Goal: Task Accomplishment & Management: Use online tool/utility

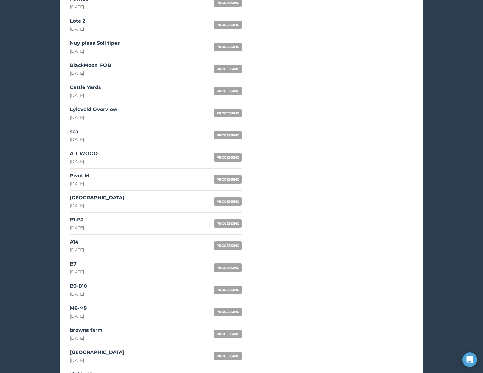
scroll to position [305, 0]
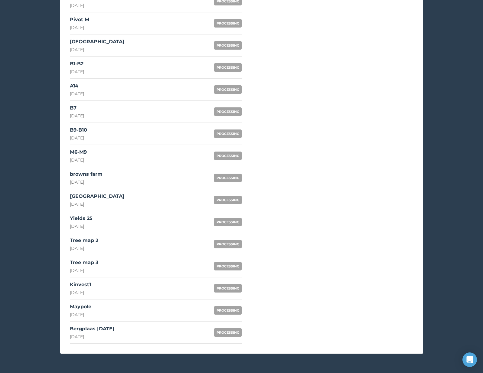
click at [124, 324] on link "Bergplaas Aug 2025 19th August 2025 PROCESSING" at bounding box center [156, 333] width 172 height 22
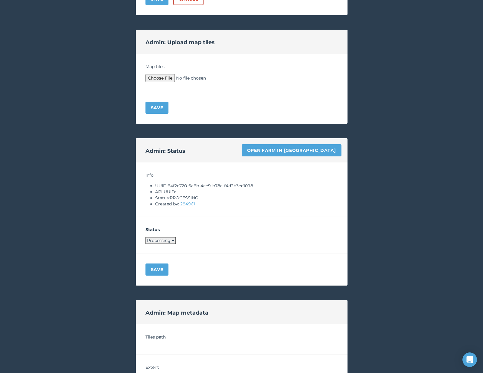
drag, startPoint x: 168, startPoint y: 186, endPoint x: 280, endPoint y: 186, distance: 111.7
click at [280, 186] on li "UUID: 64f2c720-6a6b-4ce9-b78c-f4d2b3ee1098" at bounding box center [246, 186] width 183 height 6
drag, startPoint x: 169, startPoint y: 186, endPoint x: 259, endPoint y: 186, distance: 89.6
click at [259, 186] on li "UUID: 64f2c720-6a6b-4ce9-b78c-f4d2b3ee1098" at bounding box center [246, 186] width 183 height 6
copy li "64f2c720-6a6b-4ce9-b78c-f4d2b3ee1098"
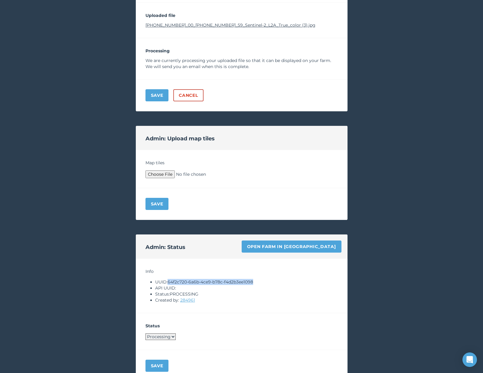
scroll to position [87, 0]
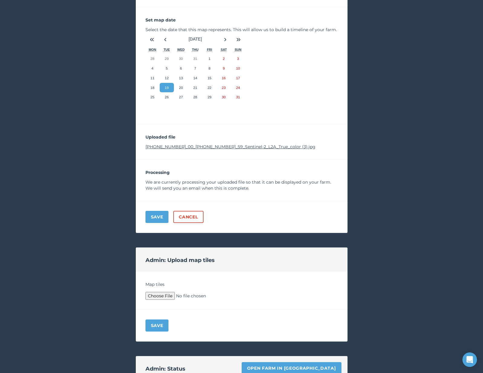
click at [222, 149] on link "[PHONE_NUMBER]_00_[PHONE_NUMBER]_59_Sentinel-2_L2A_True_color (3).jpg" at bounding box center [231, 146] width 170 height 5
click at [288, 365] on link "Open farm in [GEOGRAPHIC_DATA]" at bounding box center [292, 368] width 100 height 12
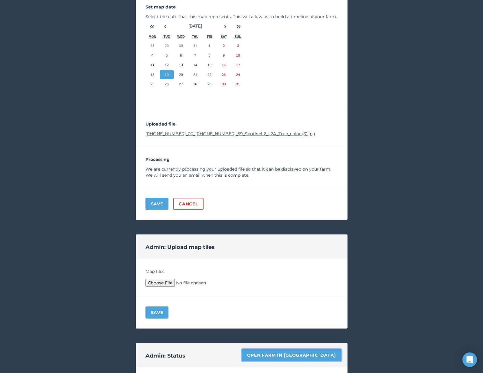
scroll to position [112, 0]
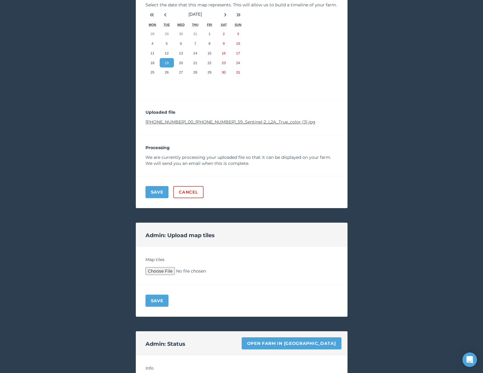
type input "C:\fakepath\Archive.zip"
click at [156, 302] on button "Save" at bounding box center [157, 301] width 23 height 12
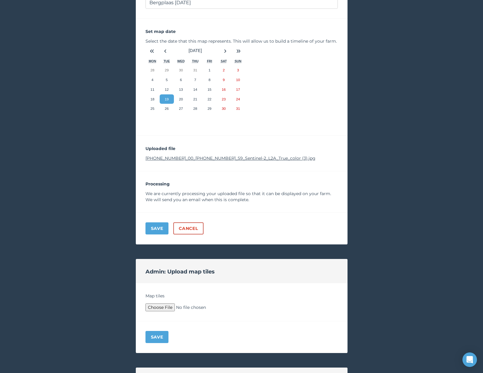
scroll to position [76, 0]
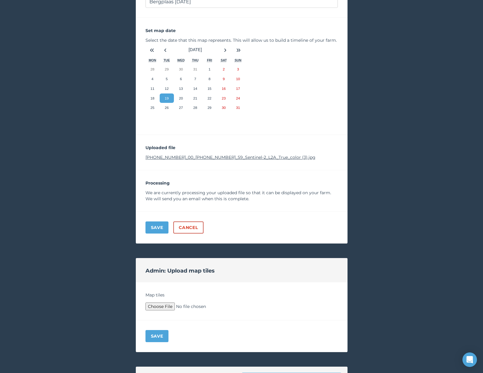
type input "C:\fakepath\Archive.zip"
click at [157, 337] on button "Save" at bounding box center [157, 336] width 23 height 12
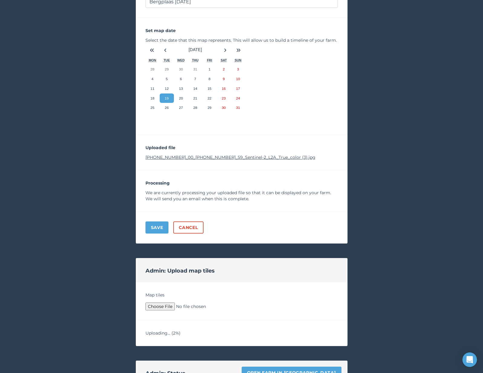
scroll to position [104, 0]
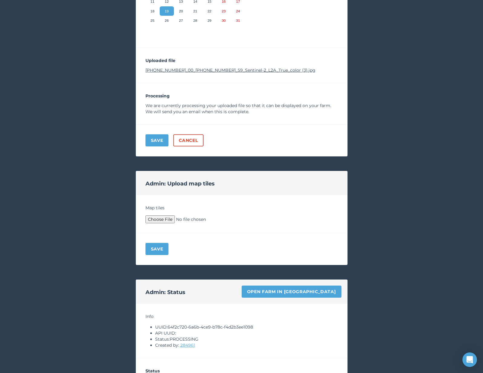
scroll to position [171, 0]
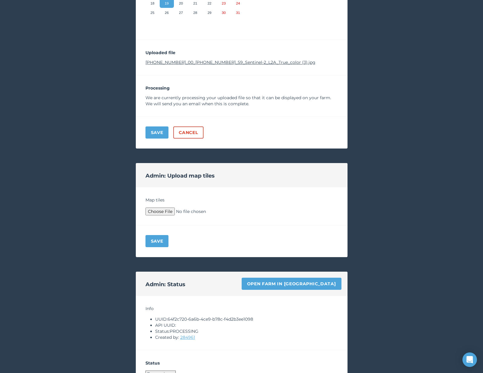
type input "C:\fakepath\Archive.zip"
click at [159, 244] on button "Save" at bounding box center [157, 241] width 23 height 12
click at [159, 244] on div "Save" at bounding box center [242, 242] width 212 height 32
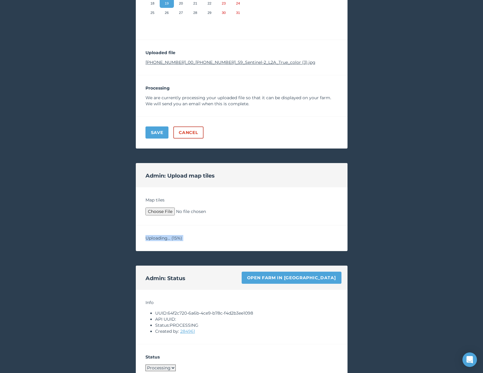
click at [103, 267] on div "< Back to your maps Update a map PROCESSING Name your map Bergplaas Aug 2025 Se…" at bounding box center [241, 248] width 483 height 803
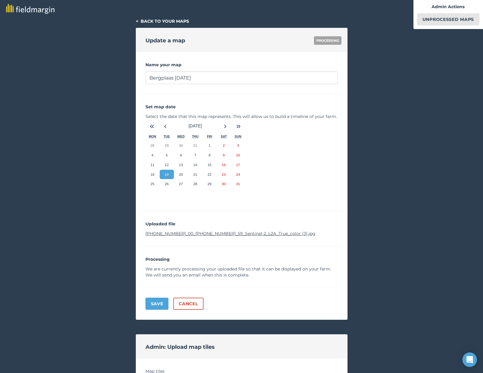
scroll to position [104, 0]
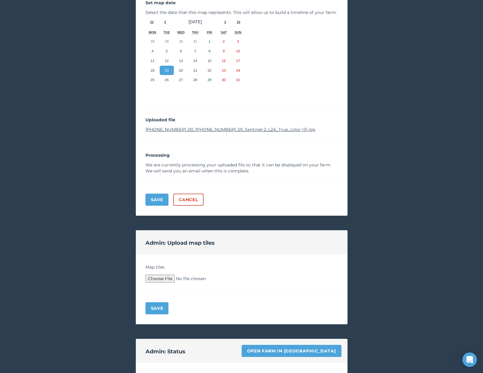
type input "C:\fakepath\Archive.zip"
click at [156, 306] on button "Save" at bounding box center [157, 308] width 23 height 12
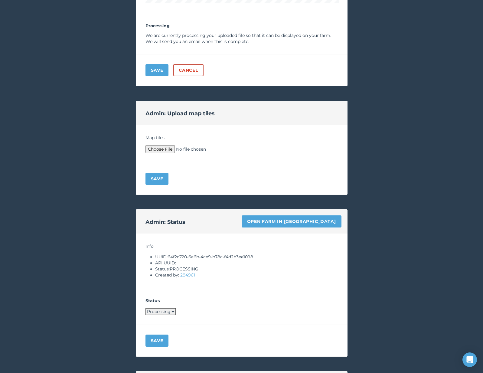
scroll to position [474, 0]
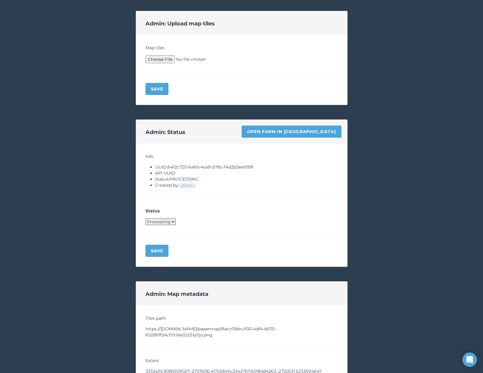
click at [168, 224] on select "Processing Live Archived" at bounding box center [161, 222] width 30 height 7
select select "LIVE"
click at [160, 253] on button "Save" at bounding box center [157, 251] width 23 height 12
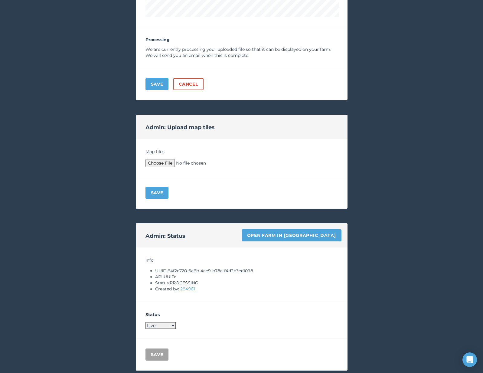
scroll to position [0, 0]
